Goal: Task Accomplishment & Management: Complete application form

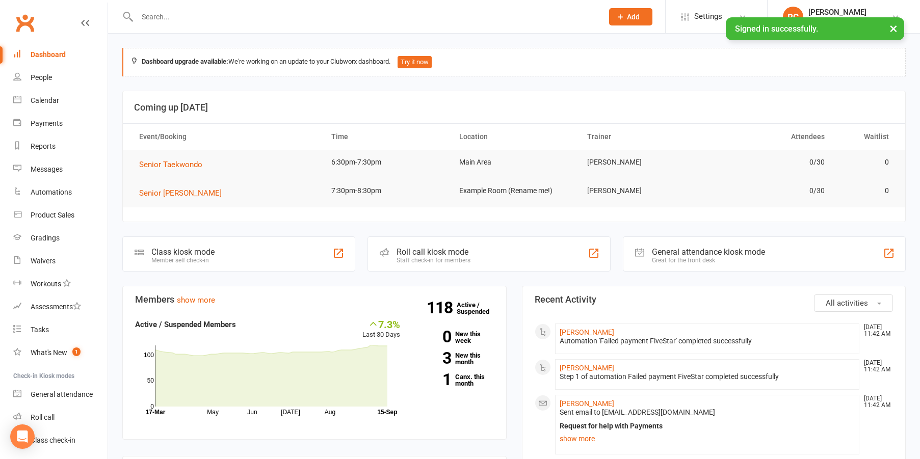
click at [186, 19] on input "text" at bounding box center [365, 17] width 462 height 14
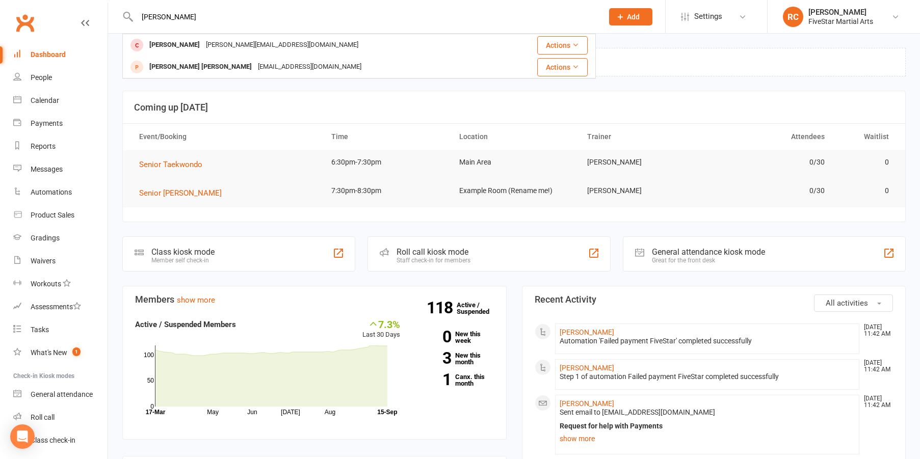
type input "[PERSON_NAME]"
click at [623, 17] on icon at bounding box center [620, 16] width 9 height 9
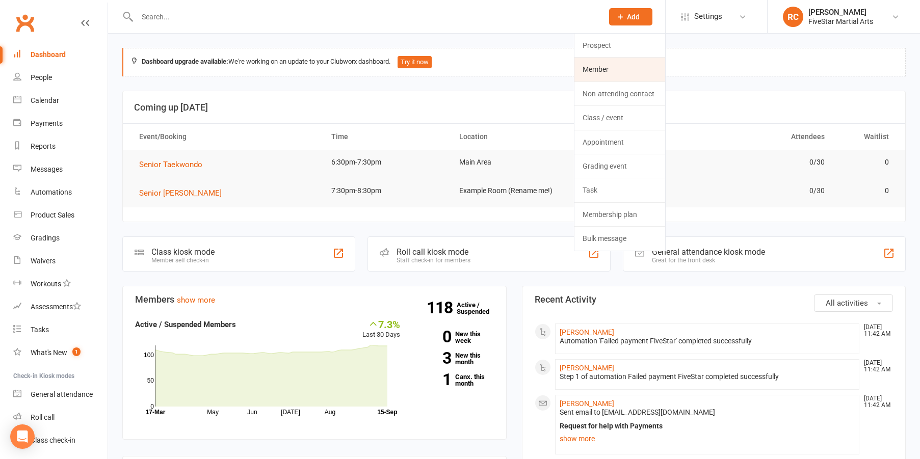
click at [593, 67] on link "Member" at bounding box center [619, 69] width 91 height 23
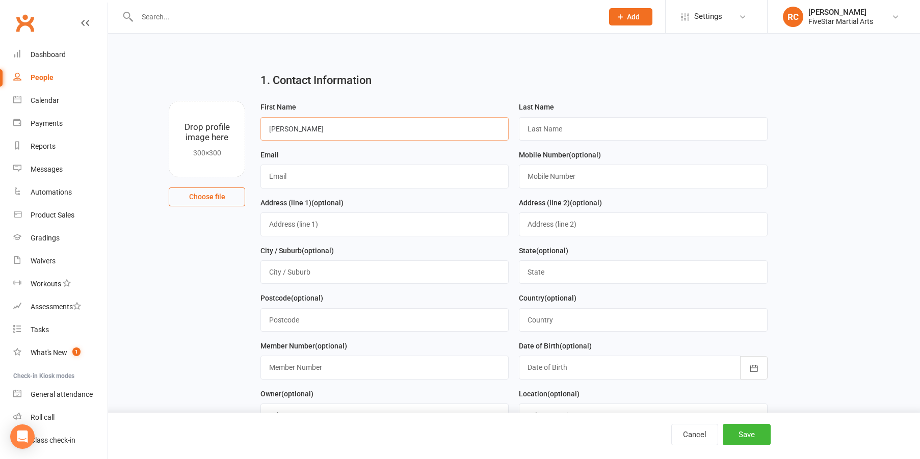
type input "[PERSON_NAME]"
type input "Edge"
click at [177, 296] on main "1. Contact Information Drop profile image here 300×300 Choose file First Name […" at bounding box center [513, 449] width 783 height 771
type input "[DOMAIN_NAME]"
type input "0449267890"
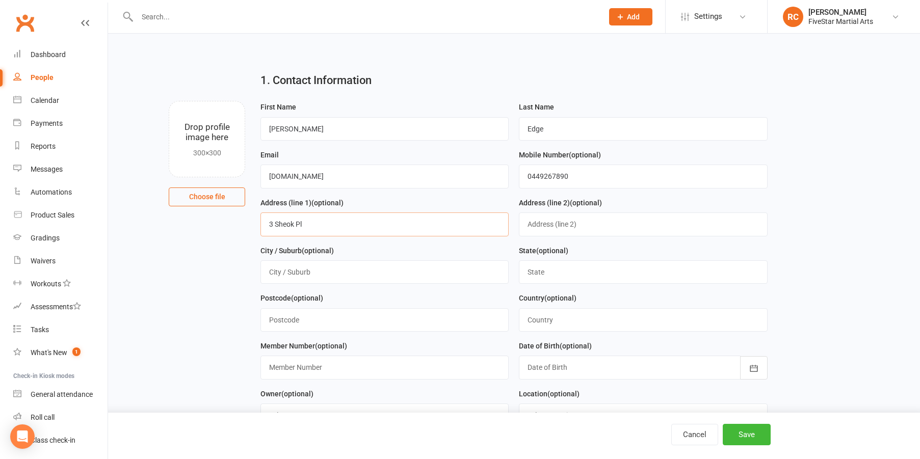
type input "3 Sheok Pl"
type input "Albion Park Rail"
click at [459, 300] on div "Postcode (optional)" at bounding box center [384, 312] width 248 height 40
type input "[GEOGRAPHIC_DATA]"
click at [405, 292] on div "Postcode (optional)" at bounding box center [384, 312] width 248 height 40
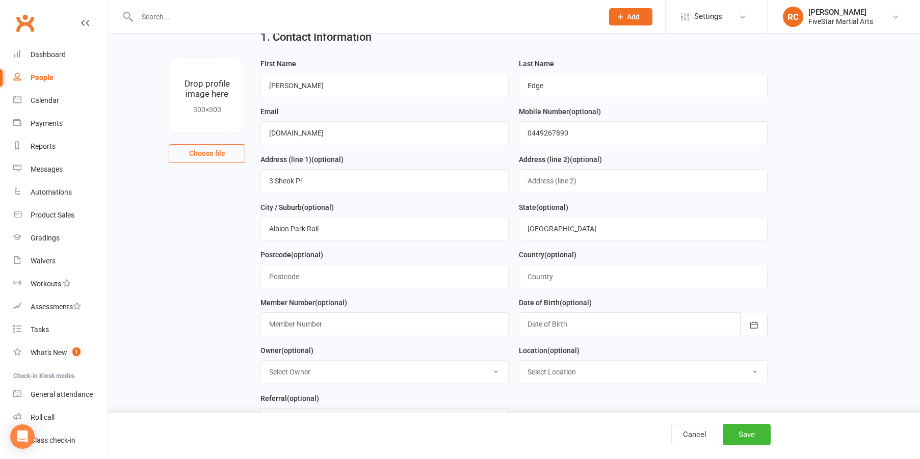
scroll to position [45, 0]
type input "2527"
click at [151, 290] on main "1. Contact Information Drop profile image here 300×300 Choose file First Name […" at bounding box center [513, 404] width 783 height 771
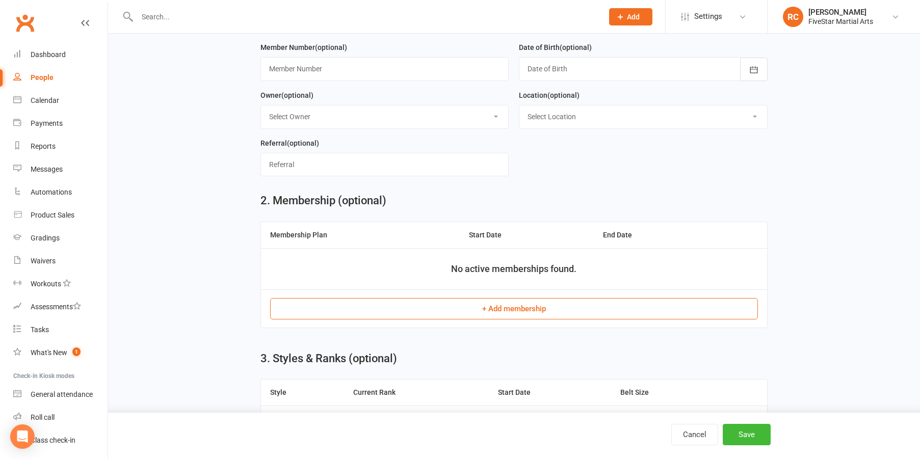
scroll to position [433, 0]
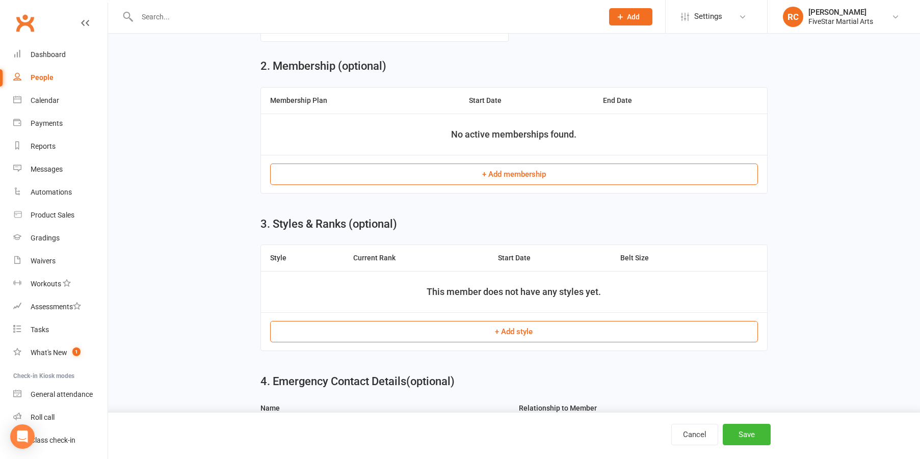
click at [458, 172] on button "+ Add membership" at bounding box center [514, 174] width 488 height 21
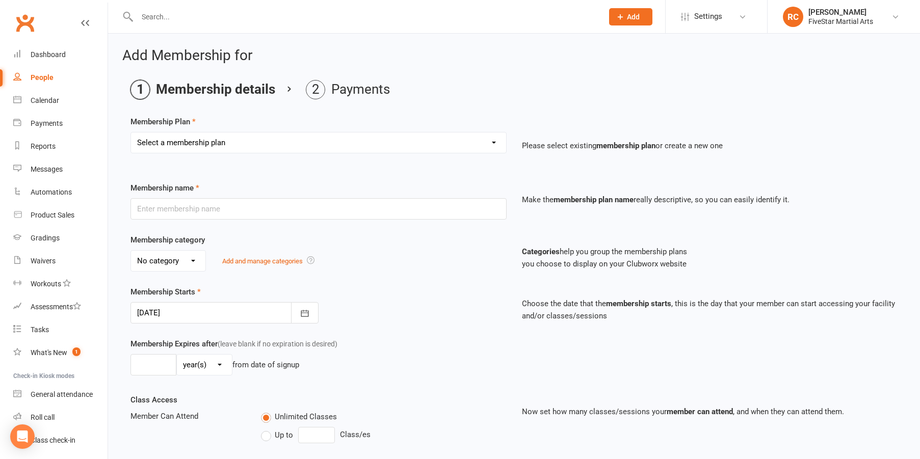
select select "12"
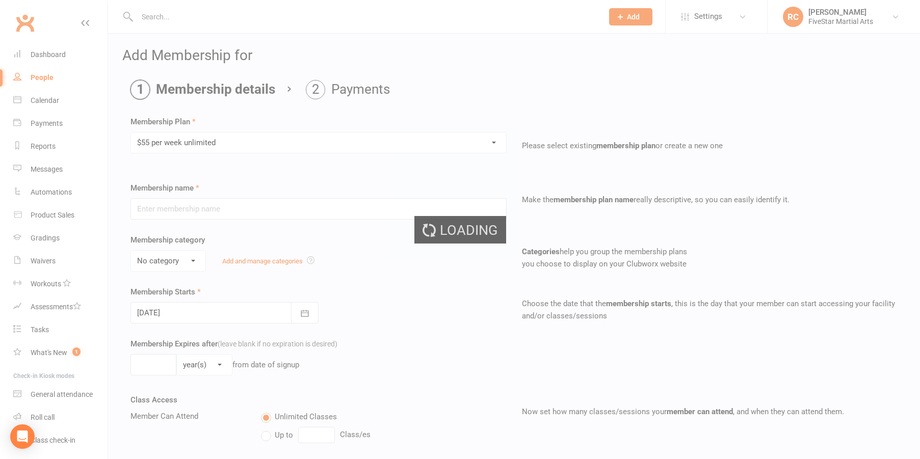
type input "$55 per week unlimited"
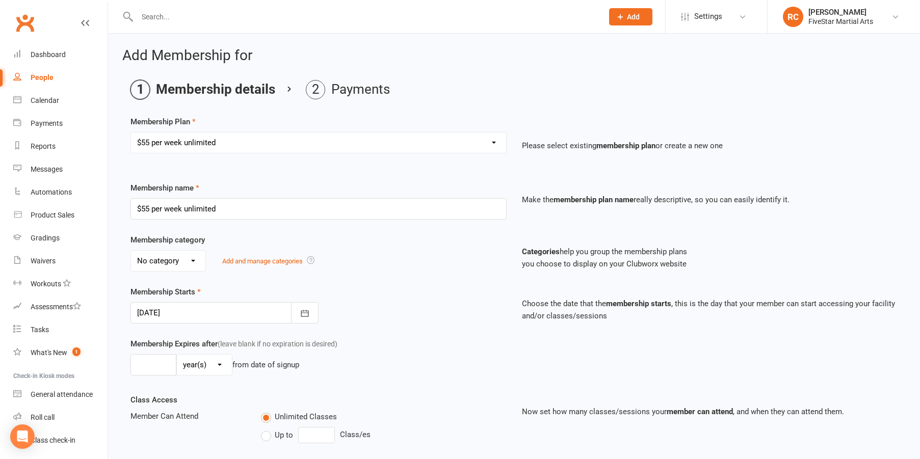
click at [267, 171] on div "Membership Plan Select a membership plan Create new Membership Plan Unlimited $…" at bounding box center [513, 358] width 767 height 485
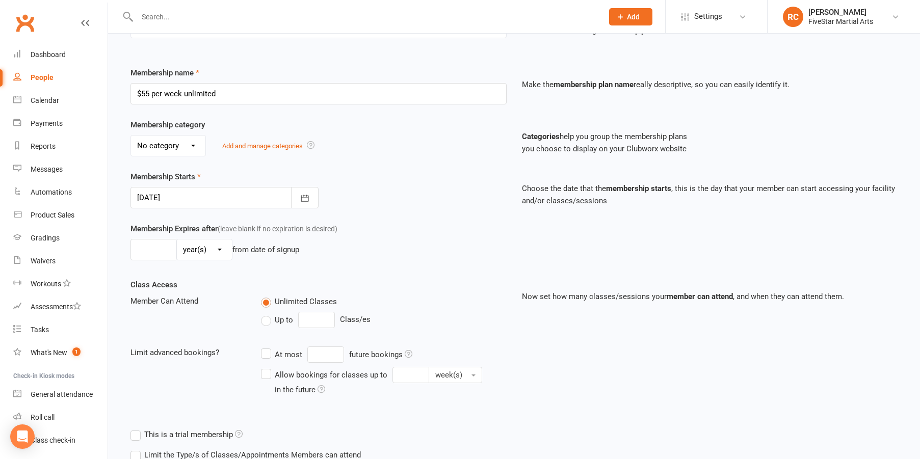
scroll to position [217, 0]
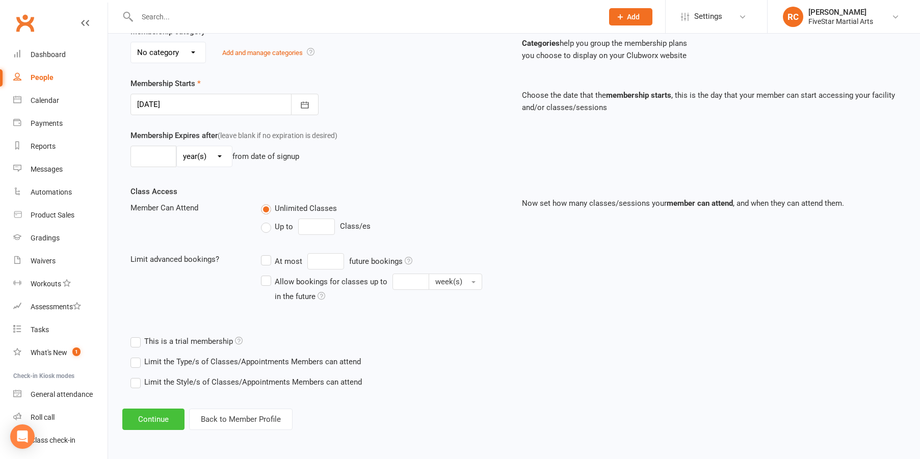
click at [151, 409] on button "Continue" at bounding box center [153, 419] width 62 height 21
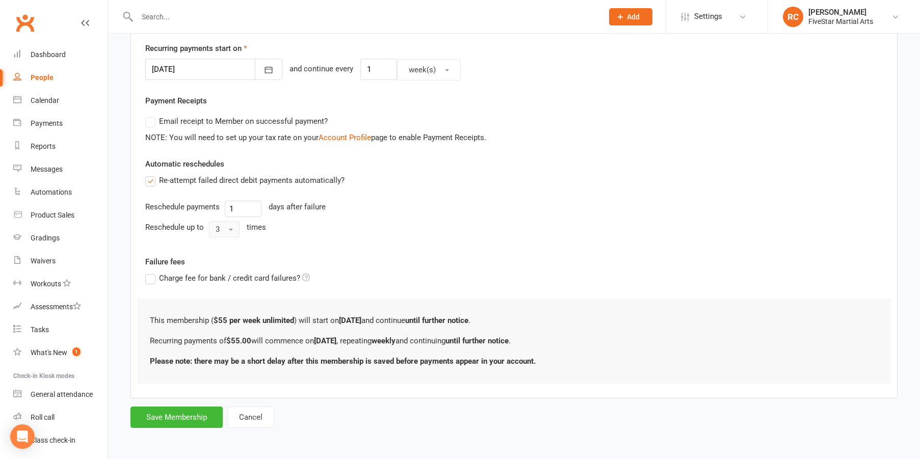
scroll to position [249, 0]
drag, startPoint x: 178, startPoint y: 409, endPoint x: 254, endPoint y: 382, distance: 80.8
click at [179, 409] on button "Save Membership" at bounding box center [176, 417] width 92 height 21
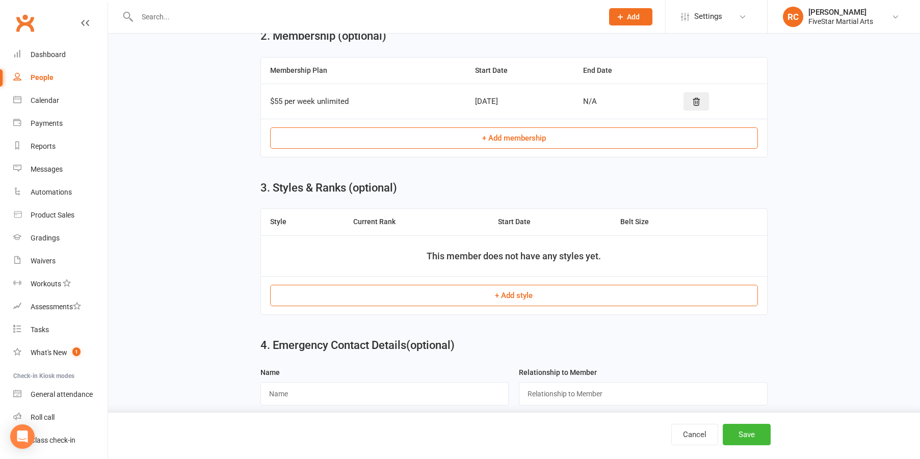
scroll to position [541, 0]
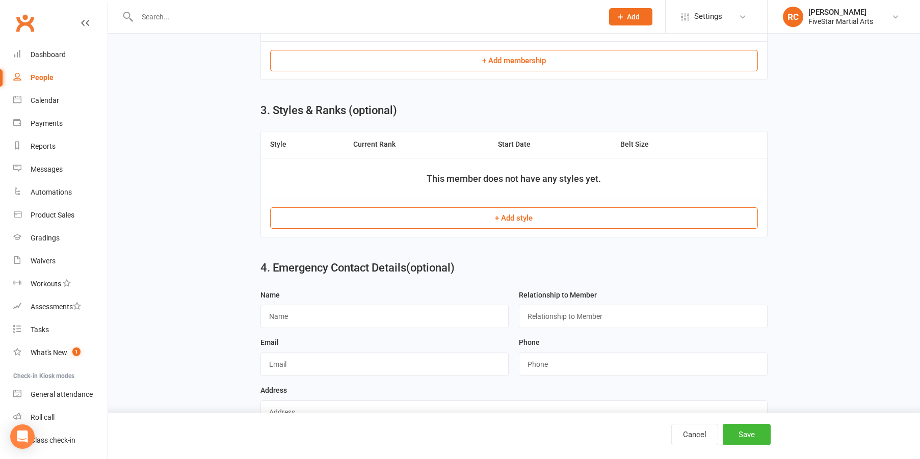
click at [489, 212] on button "+ Add style" at bounding box center [514, 217] width 488 height 21
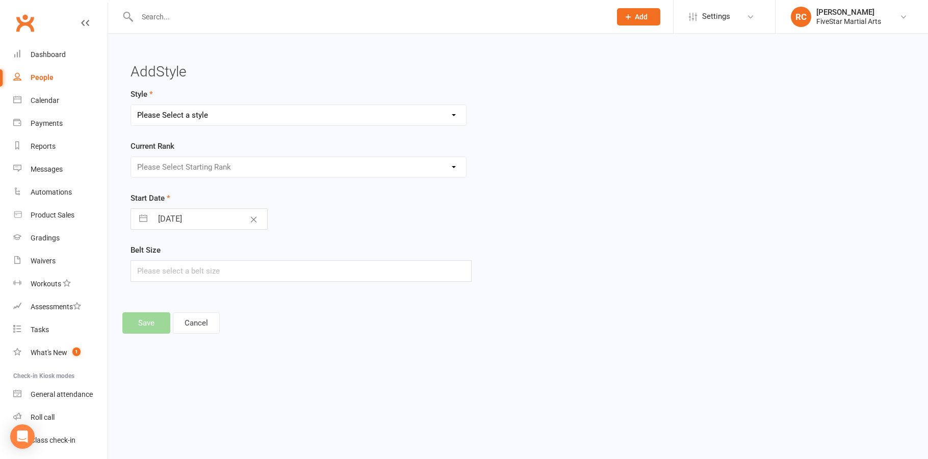
select select "1571"
select select "15320"
click at [150, 325] on button "Save" at bounding box center [146, 322] width 48 height 21
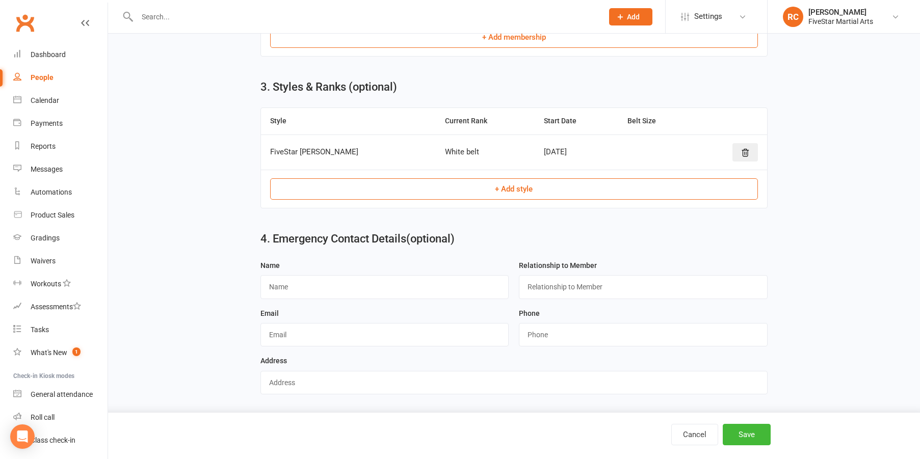
click at [345, 178] on button "+ Add style" at bounding box center [514, 188] width 488 height 21
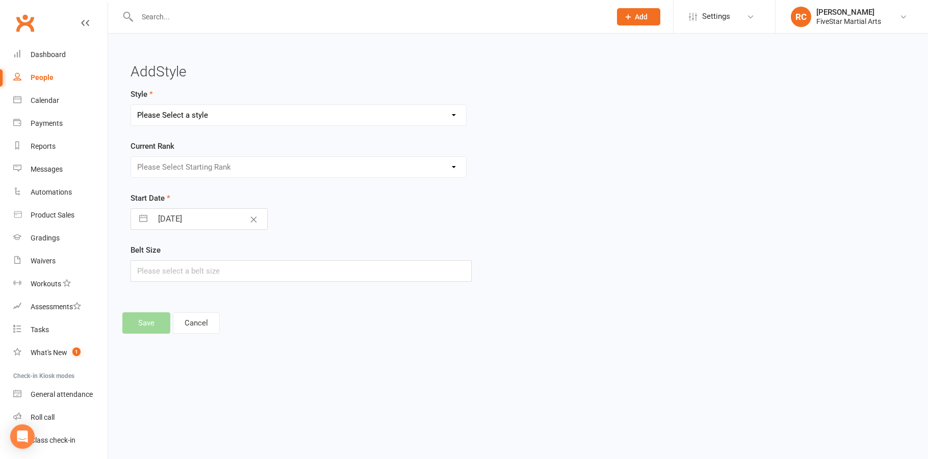
select select "1575"
select select "15379"
click at [126, 288] on div "Style FiveStar [PERSON_NAME] Jiu Jitsu FiveStar Hapkido FiveStar Taekwondo Chun…" at bounding box center [386, 192] width 527 height 208
click at [144, 323] on button "Save" at bounding box center [146, 322] width 48 height 21
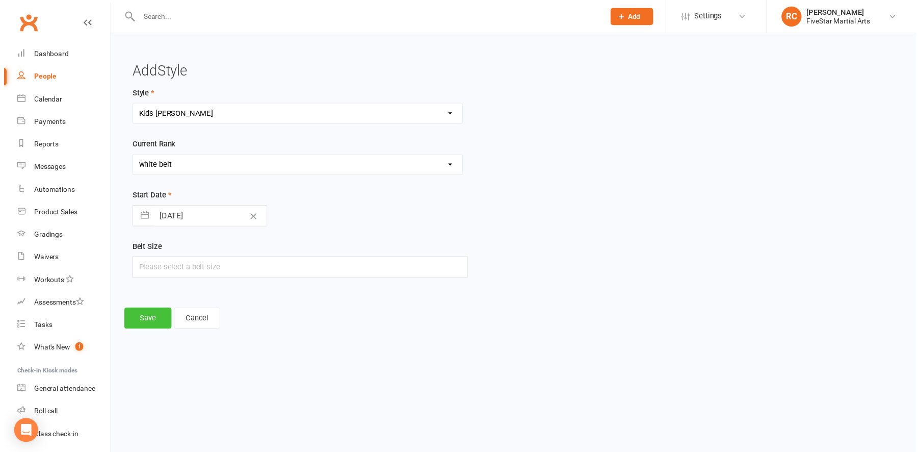
scroll to position [605, 0]
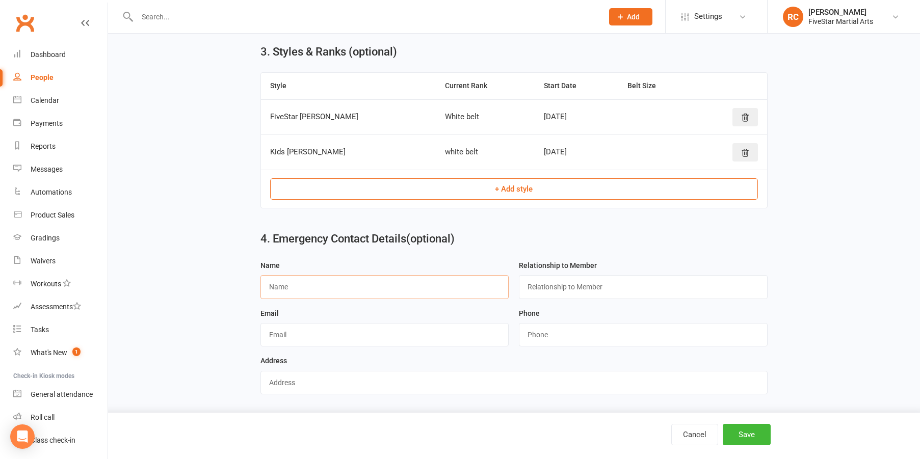
click at [419, 276] on input "text" at bounding box center [384, 286] width 248 height 23
type input "[PERSON_NAME]"
click at [677, 275] on input "text" at bounding box center [643, 286] width 248 height 23
type input "mother"
click at [640, 333] on input "string" at bounding box center [643, 334] width 248 height 23
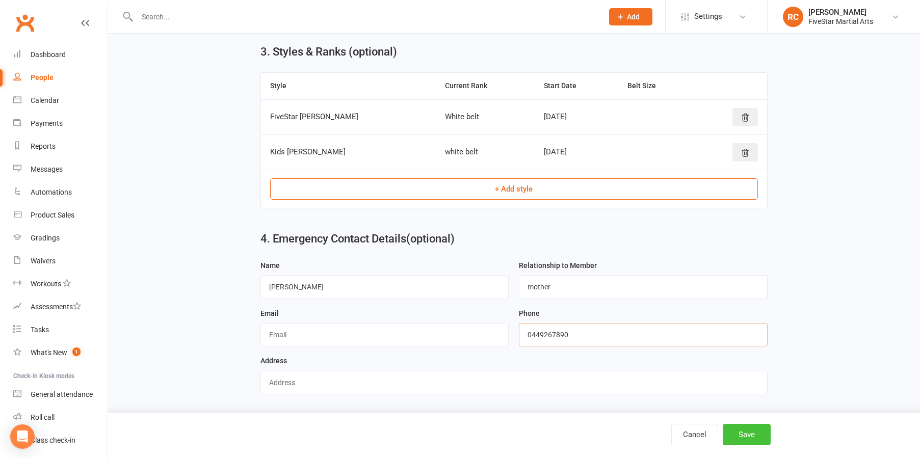
type input "0449267890"
click at [754, 434] on button "Save" at bounding box center [747, 434] width 48 height 21
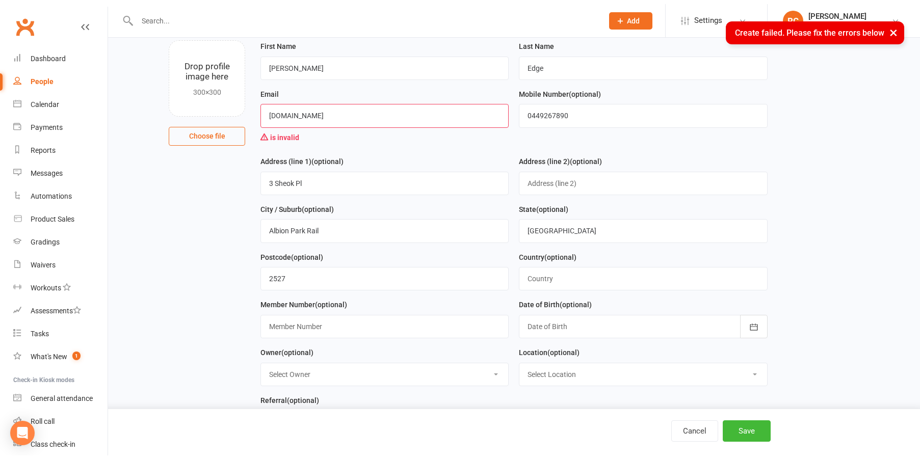
scroll to position [49, 0]
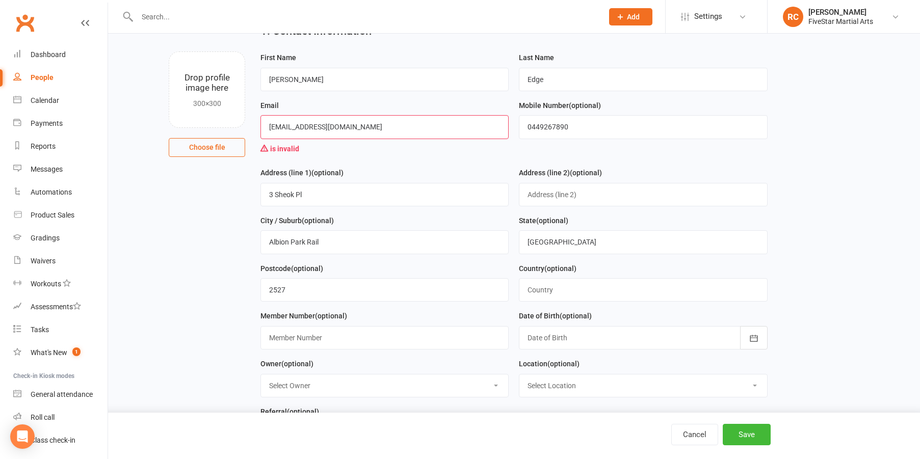
type input "[EMAIL_ADDRESS][DOMAIN_NAME]"
click at [213, 173] on main "1. Contact Information Drop profile image here 300×300 Choose file First Name […" at bounding box center [513, 422] width 783 height 814
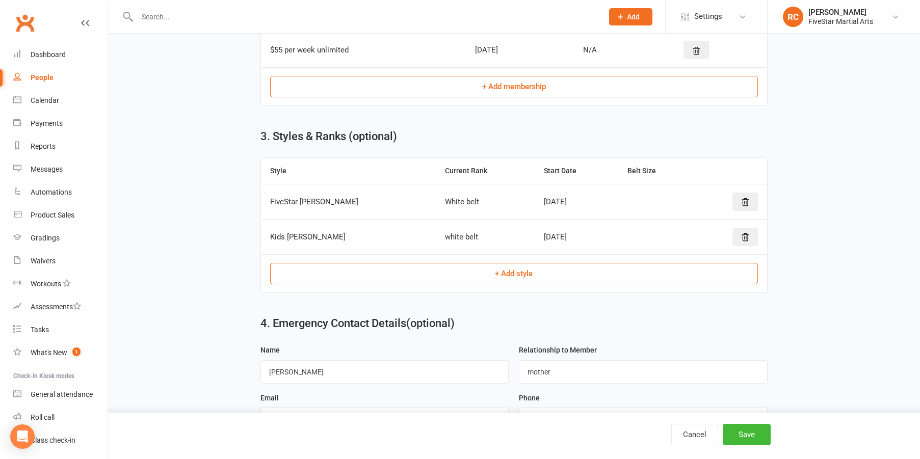
scroll to position [624, 0]
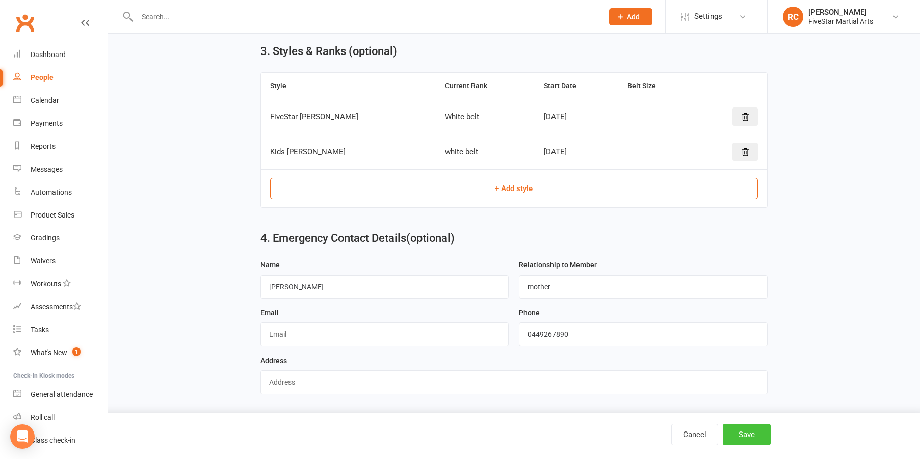
click at [747, 430] on button "Save" at bounding box center [747, 434] width 48 height 21
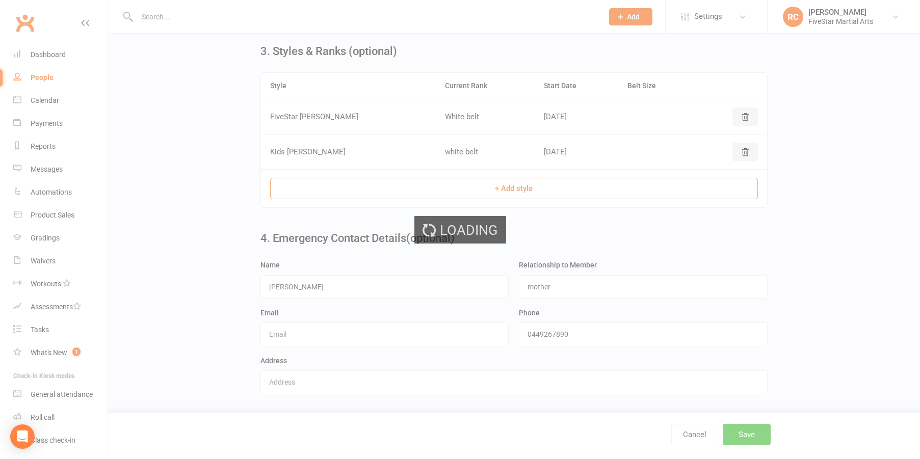
scroll to position [0, 0]
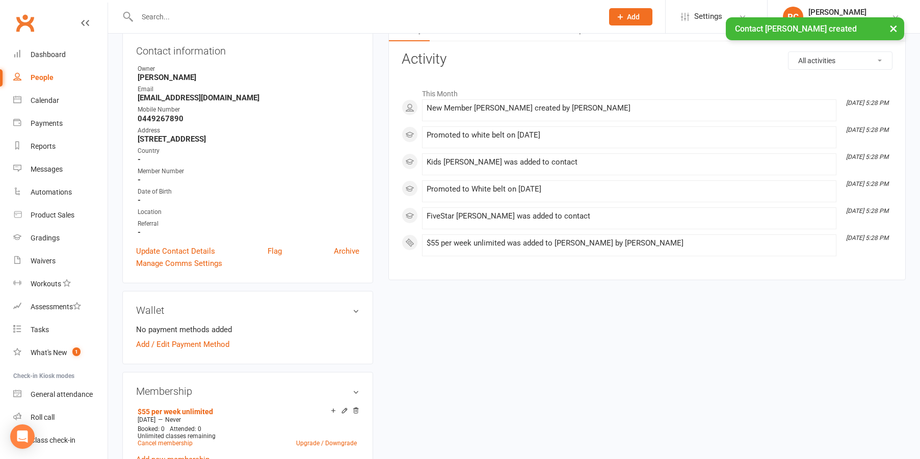
scroll to position [191, 0]
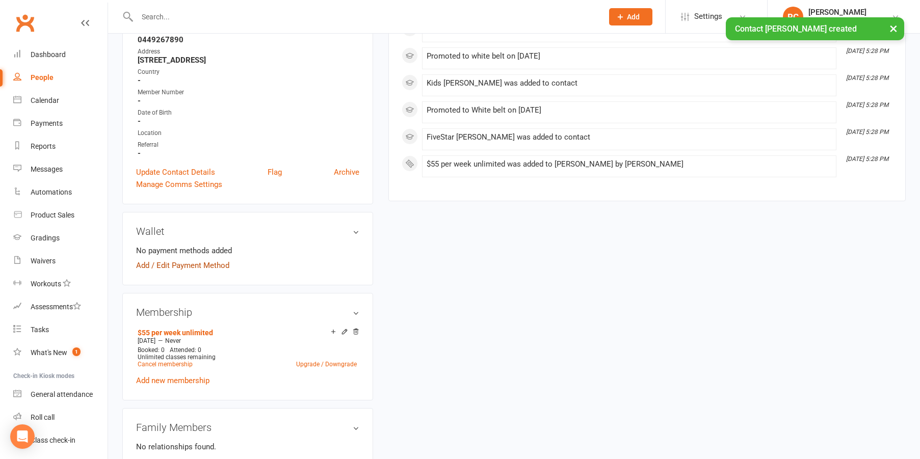
click at [165, 265] on link "Add / Edit Payment Method" at bounding box center [182, 265] width 93 height 12
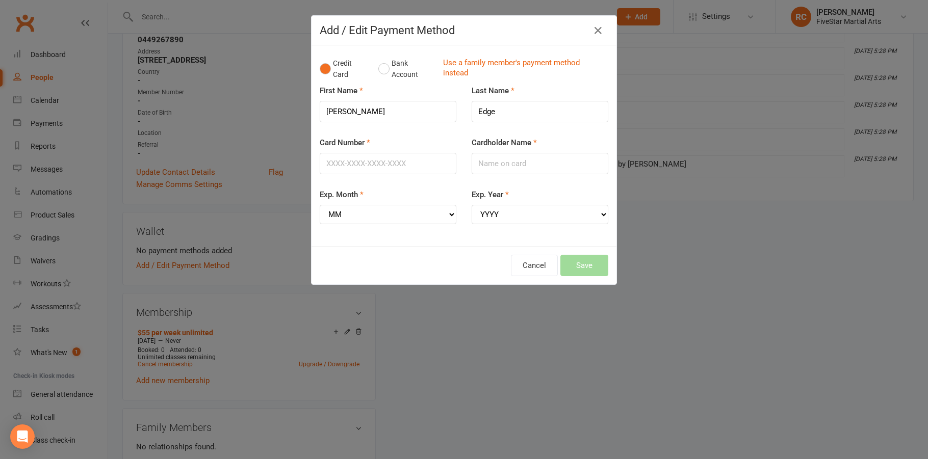
click at [394, 136] on div "First Name [PERSON_NAME]" at bounding box center [388, 111] width 152 height 52
click at [395, 189] on div "Exp. Month MM 01 02 03 04 05 06 07 08 09 10 11 12" at bounding box center [388, 207] width 137 height 36
click at [350, 162] on input "Card Number" at bounding box center [388, 163] width 137 height 21
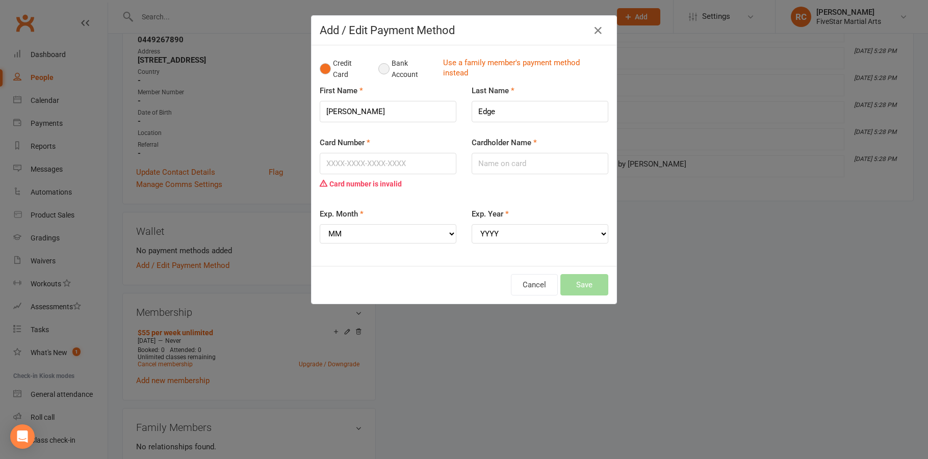
click at [385, 68] on button "Bank Account" at bounding box center [406, 69] width 57 height 31
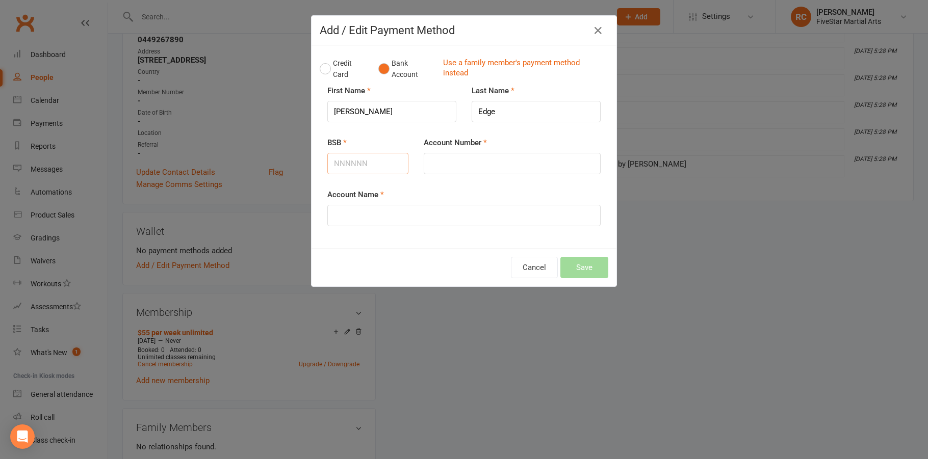
click at [369, 160] on input "BSB" at bounding box center [367, 163] width 81 height 21
type input "112879"
click at [465, 158] on input "Account Number" at bounding box center [512, 163] width 177 height 21
type input "433364571"
click at [429, 227] on div "Account Name" at bounding box center [464, 215] width 289 height 52
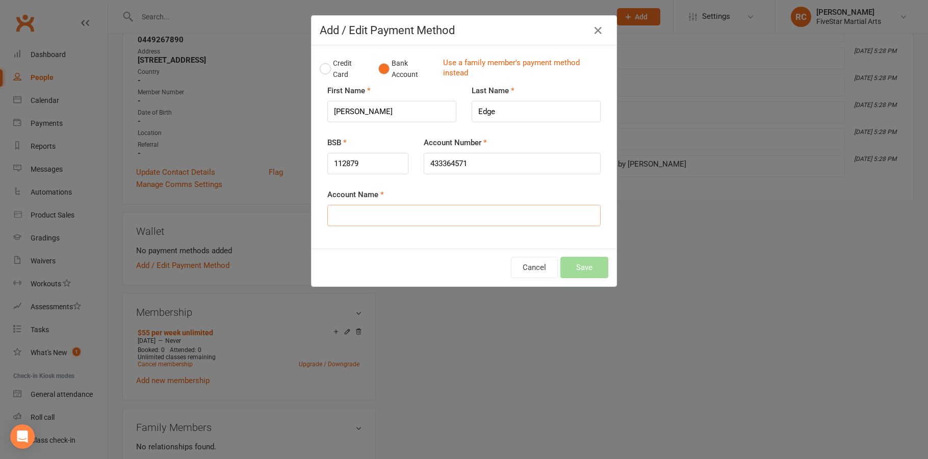
click at [427, 219] on input "Account Name" at bounding box center [463, 215] width 273 height 21
type input "k"
type input "[PERSON_NAME]"
click at [434, 245] on div "Credit Card Bank Account Use a family member's payment method instead First Nam…" at bounding box center [463, 146] width 305 height 203
click at [579, 269] on button "Save" at bounding box center [584, 267] width 48 height 21
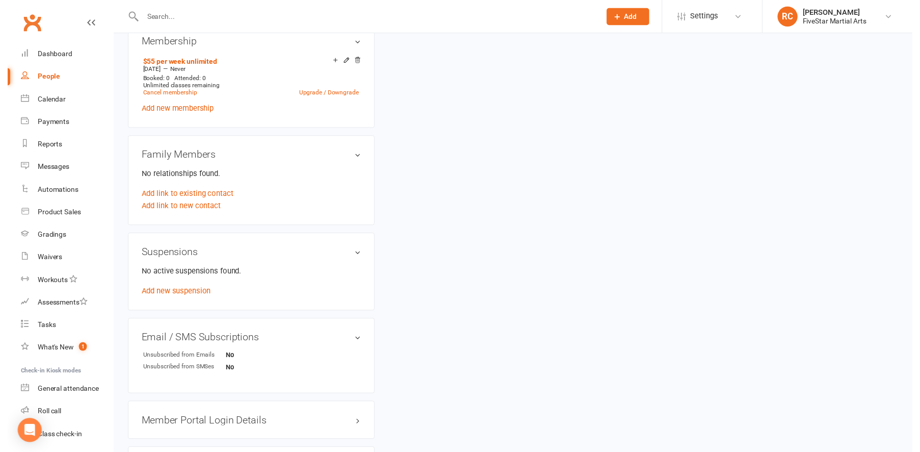
scroll to position [627, 0]
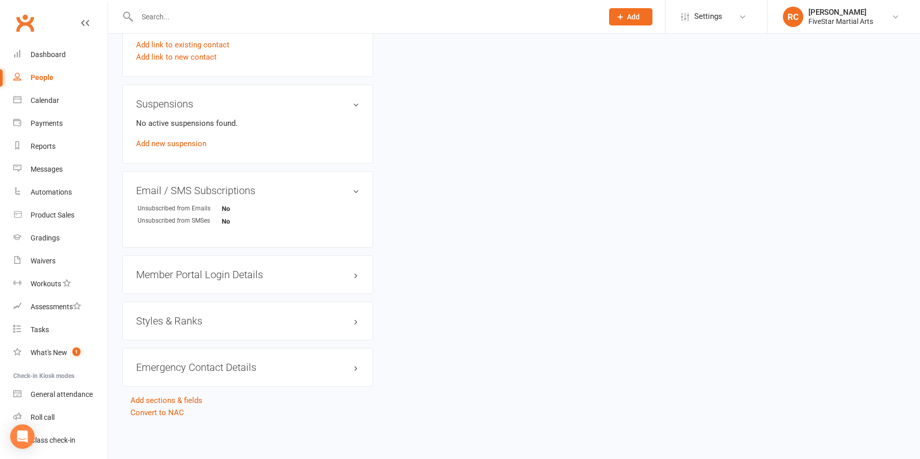
click at [227, 260] on div "Member Portal Login Details" at bounding box center [247, 274] width 251 height 39
click at [223, 269] on h3 "Member Portal Login Details" at bounding box center [247, 274] width 223 height 11
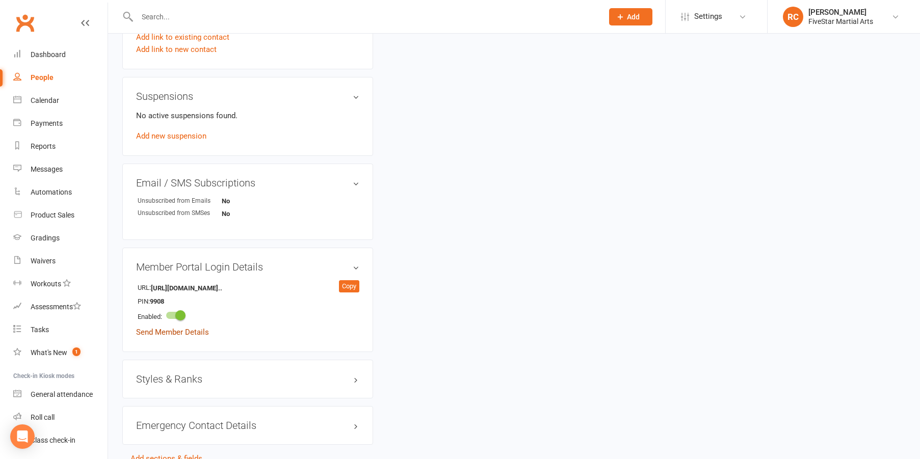
click at [163, 328] on link "Send Member Details" at bounding box center [172, 332] width 73 height 9
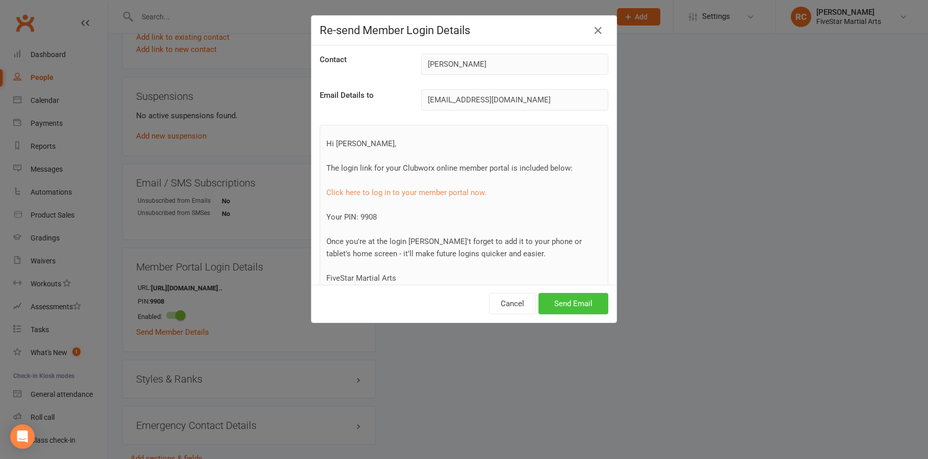
click at [561, 298] on button "Send Email" at bounding box center [573, 303] width 70 height 21
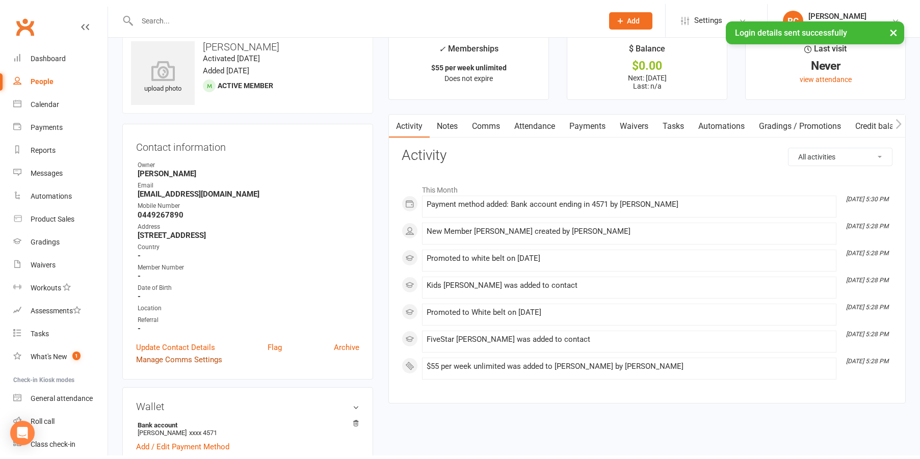
scroll to position [0, 0]
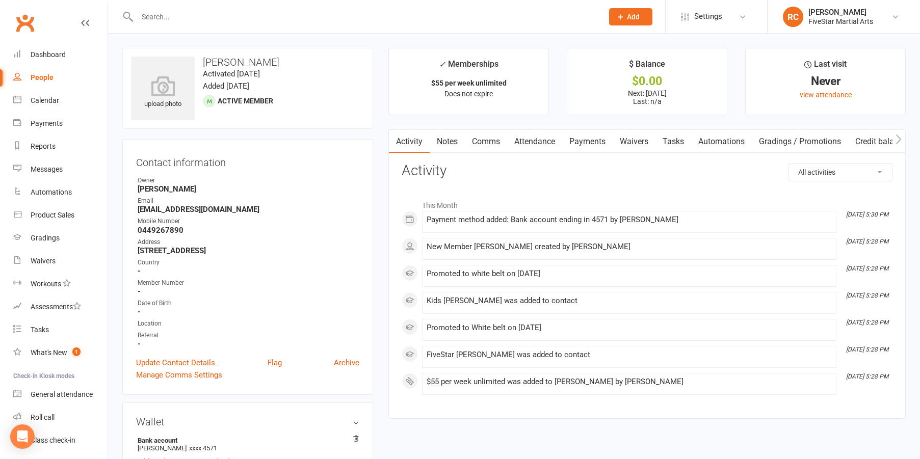
click at [580, 139] on link "Payments" at bounding box center [587, 141] width 50 height 23
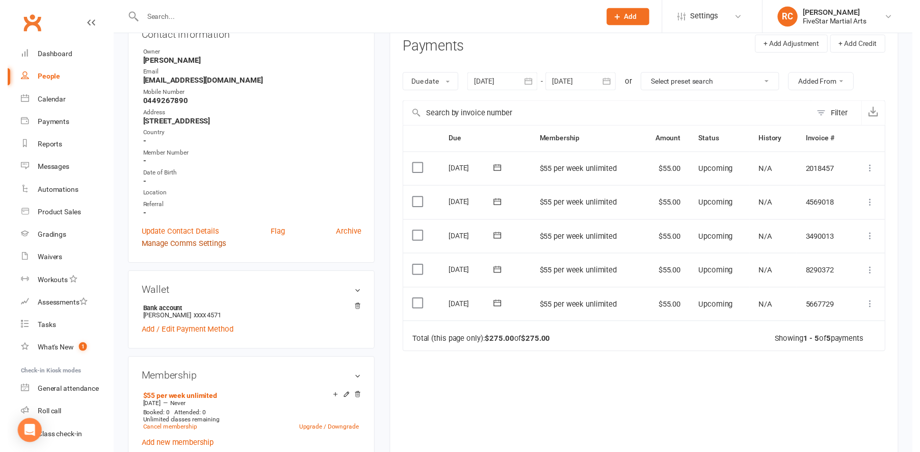
scroll to position [243, 0]
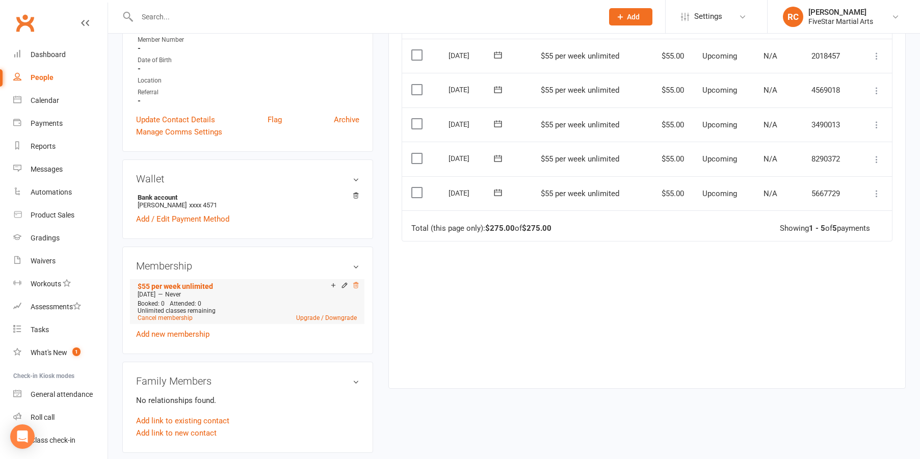
click at [357, 284] on icon at bounding box center [356, 285] width 5 height 6
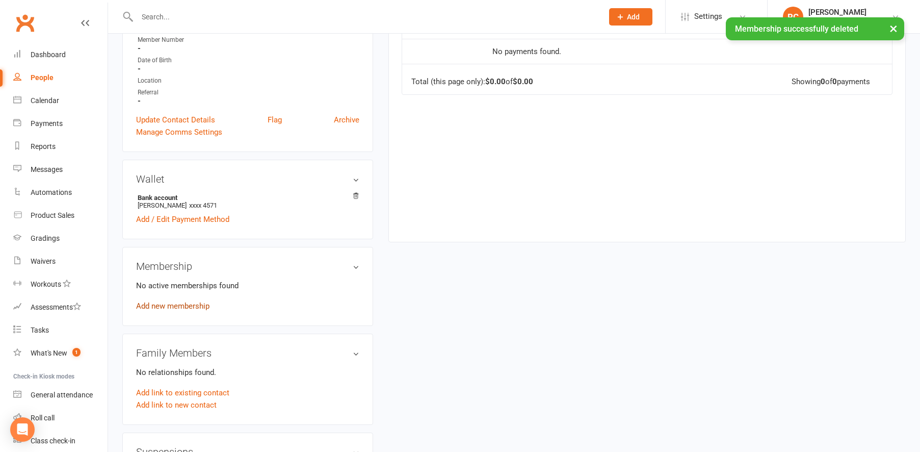
click at [174, 304] on link "Add new membership" at bounding box center [172, 305] width 73 height 9
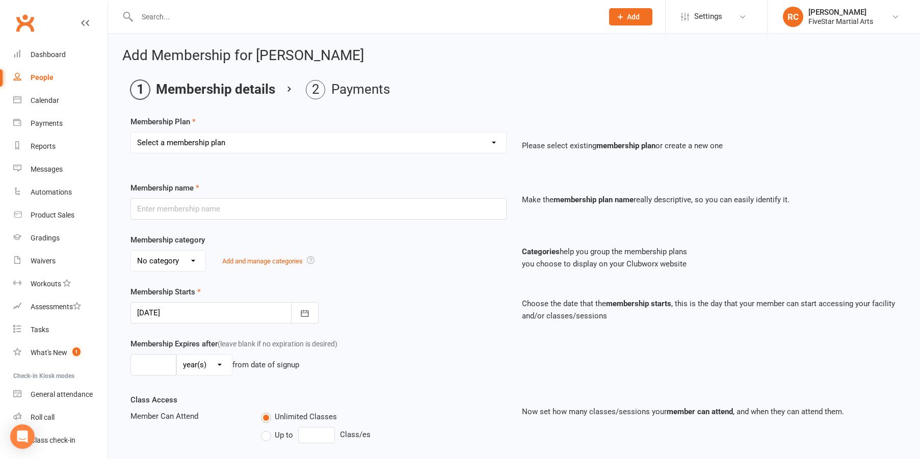
select select "12"
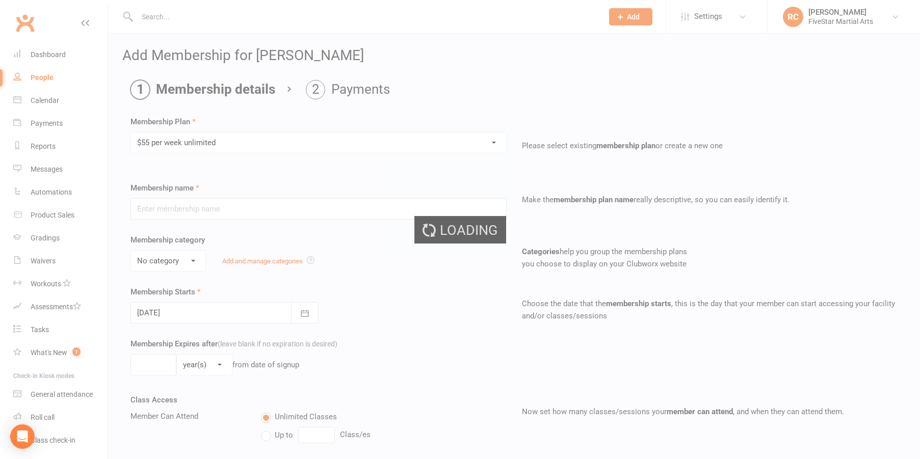
type input "$55 per week unlimited"
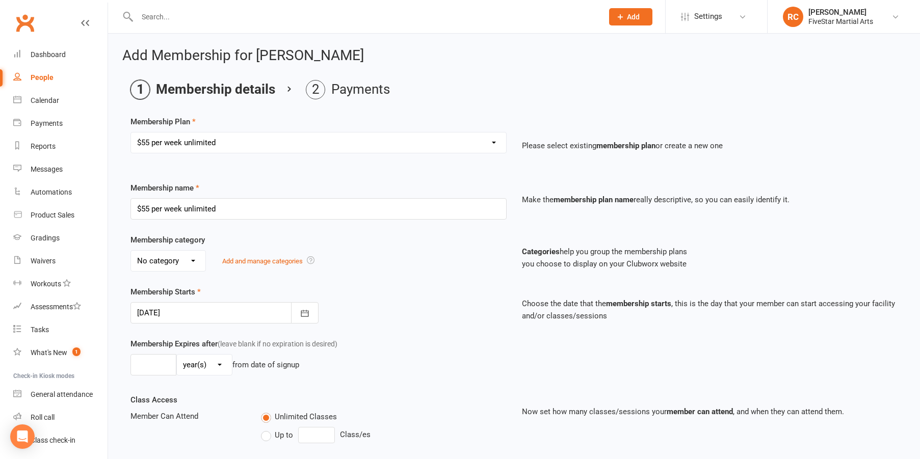
click at [400, 352] on div "Membership Expires after (leave blank if no expiration is desired) day(s) week(…" at bounding box center [318, 359] width 391 height 42
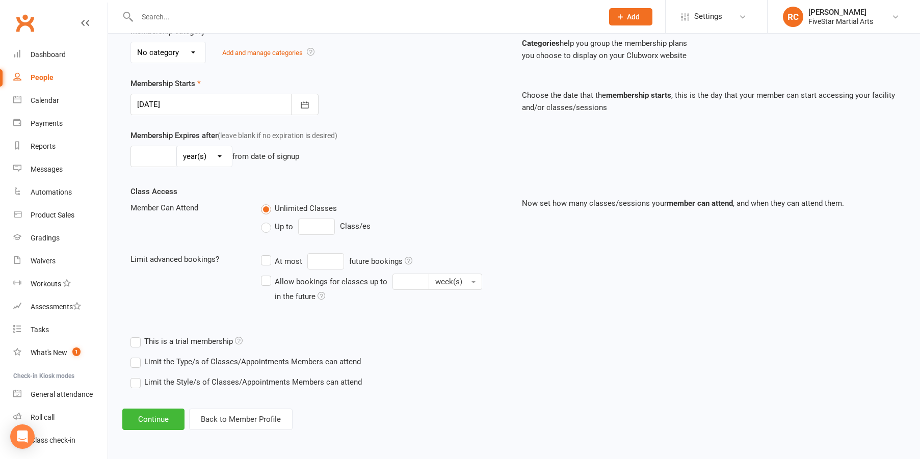
scroll to position [217, 0]
click at [143, 410] on button "Continue" at bounding box center [153, 419] width 62 height 21
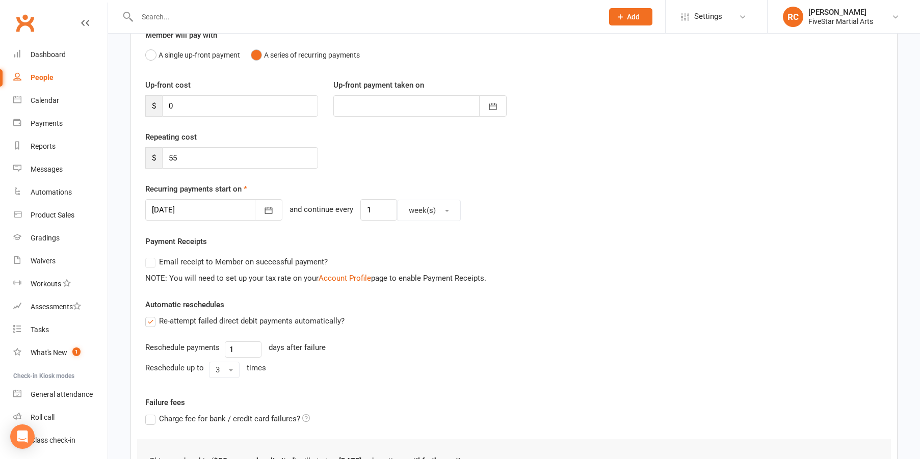
scroll to position [124, 0]
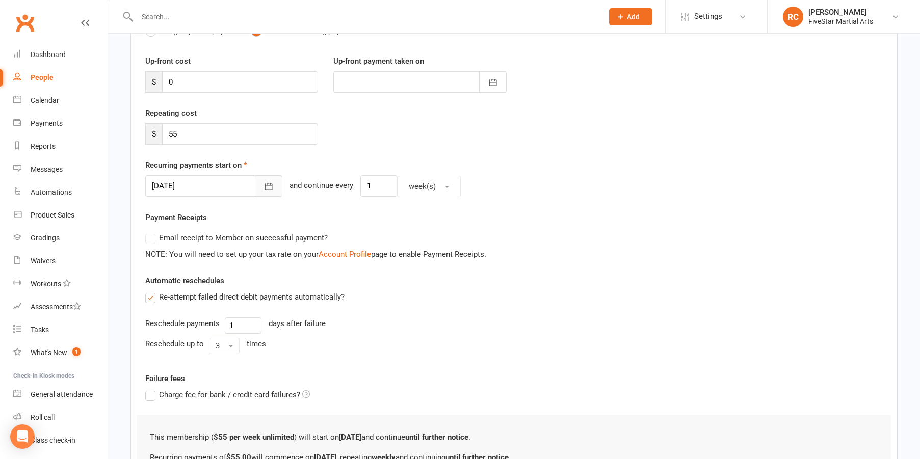
click at [264, 182] on icon "button" at bounding box center [269, 186] width 10 height 10
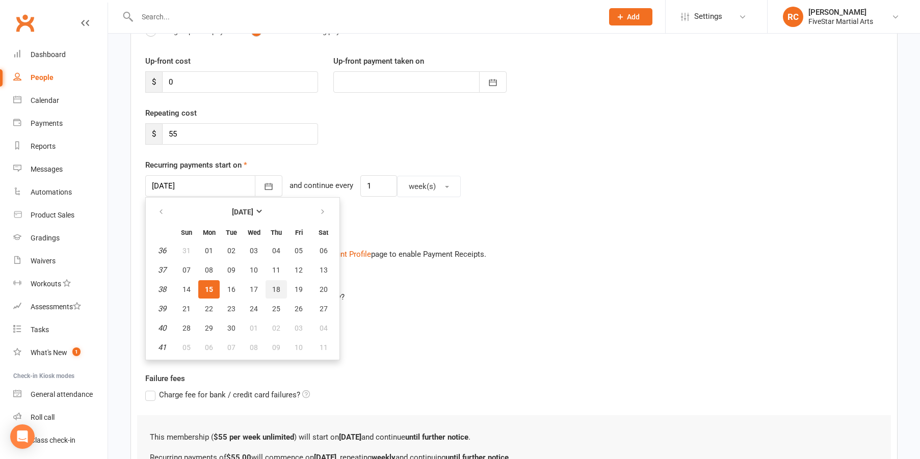
click at [274, 289] on span "18" at bounding box center [276, 289] width 8 height 8
type input "[DATE]"
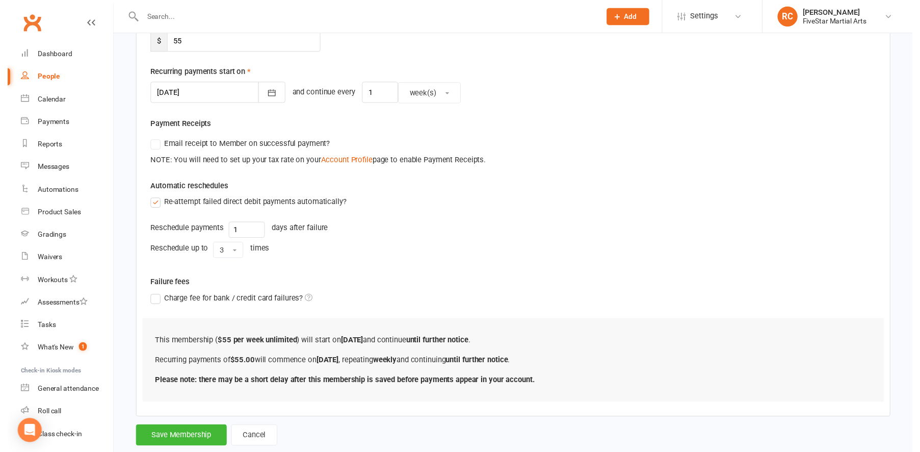
scroll to position [249, 0]
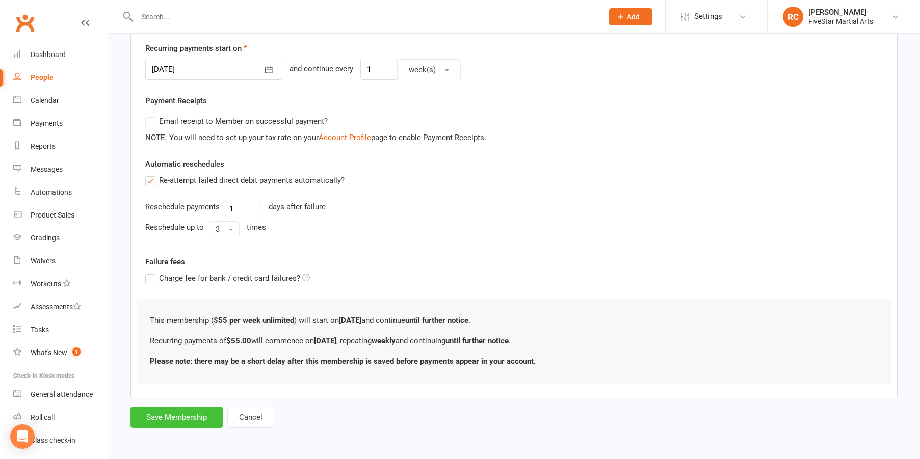
click at [182, 407] on button "Save Membership" at bounding box center [176, 417] width 92 height 21
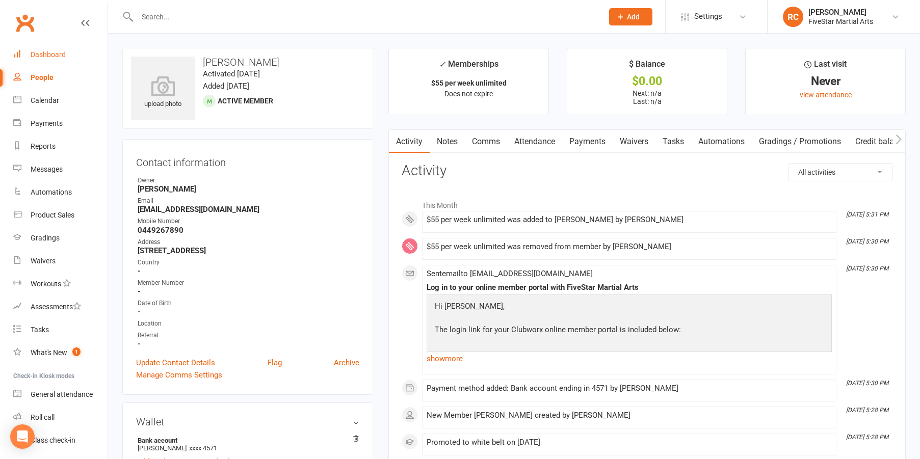
click at [41, 53] on div "Dashboard" at bounding box center [48, 54] width 35 height 8
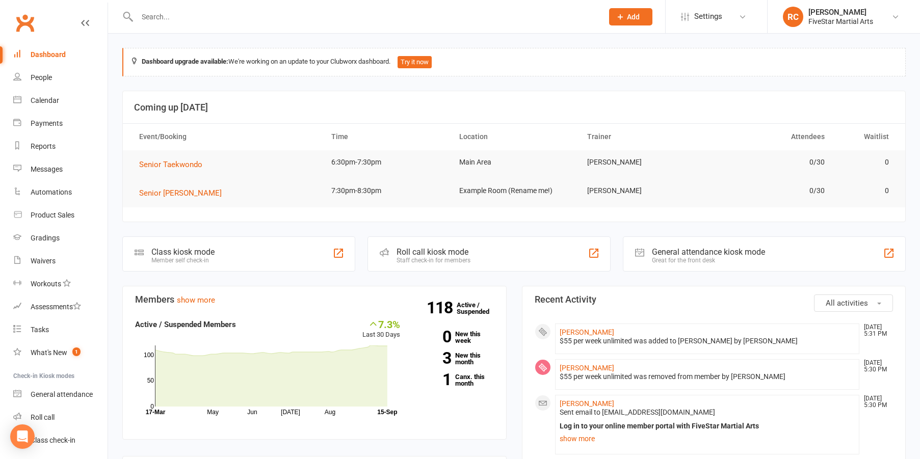
click at [55, 54] on div "Dashboard" at bounding box center [48, 54] width 35 height 8
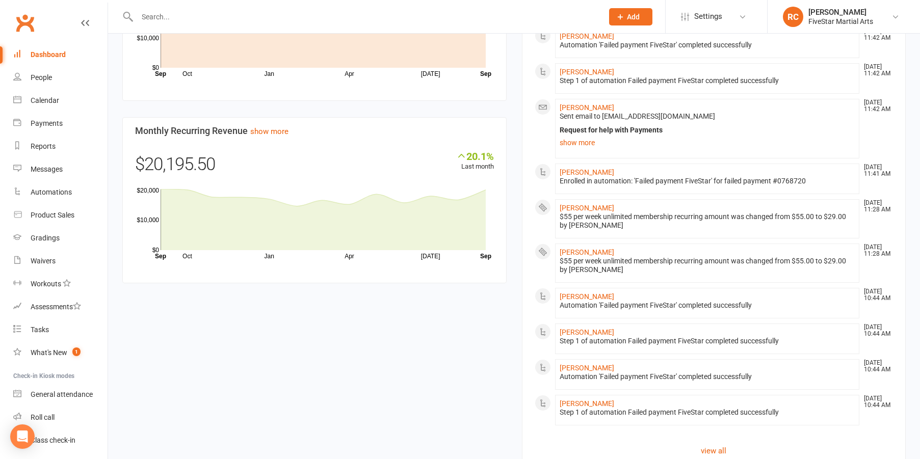
scroll to position [738, 0]
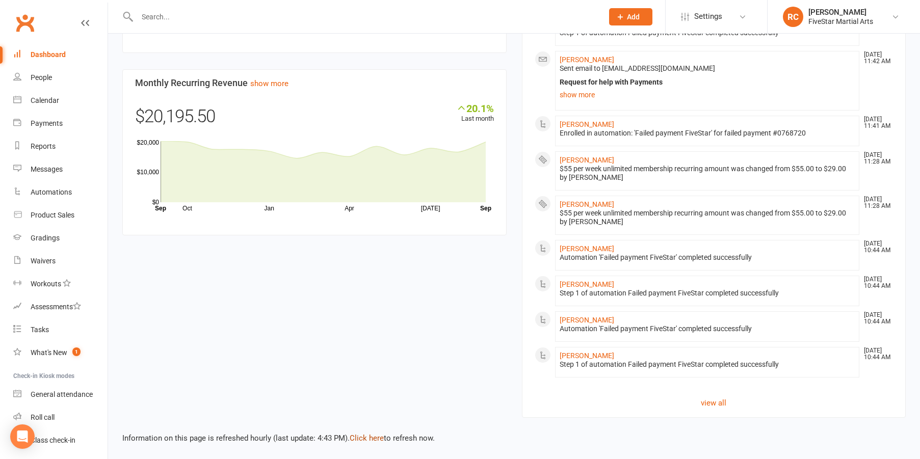
click at [364, 434] on link "Click here" at bounding box center [367, 438] width 34 height 9
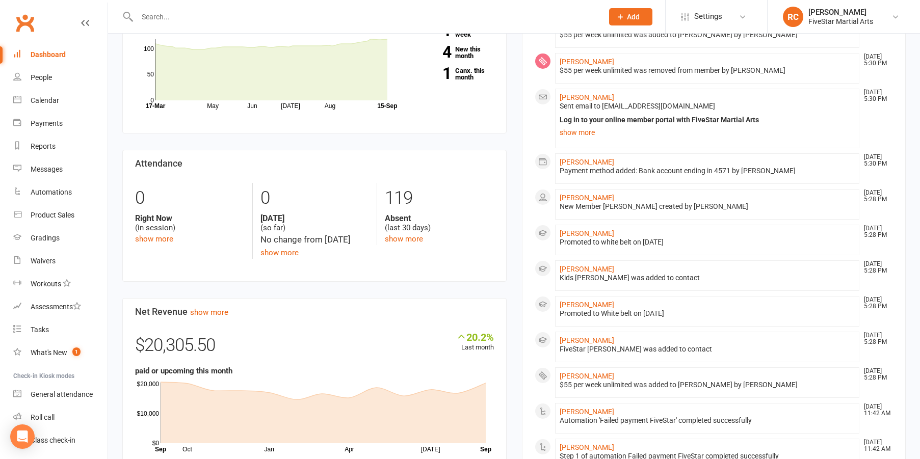
scroll to position [0, 0]
